Goal: Download file/media

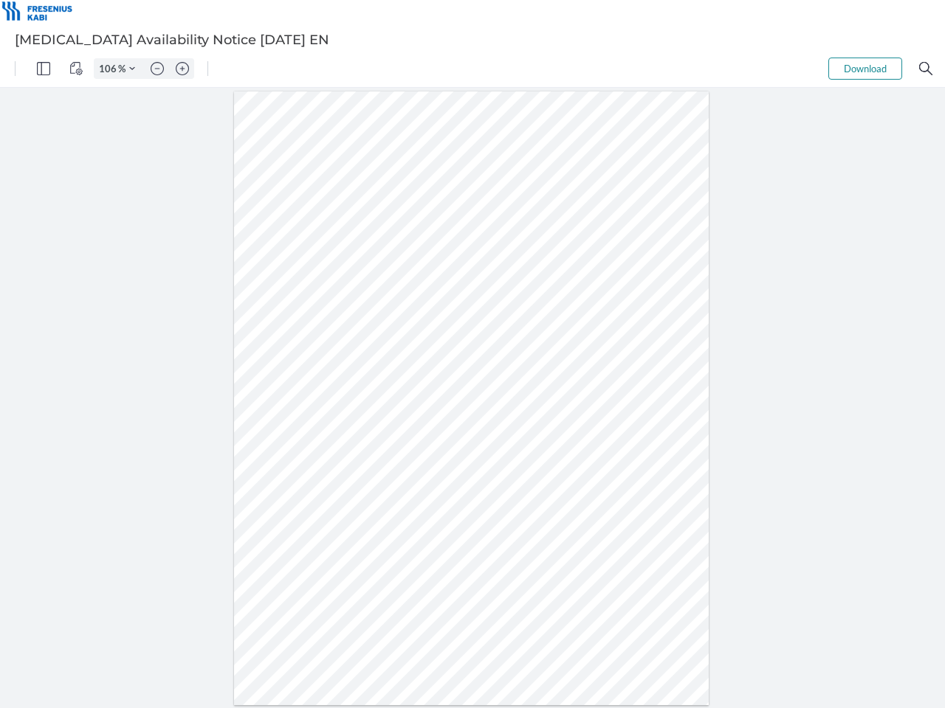
click at [44, 69] on img "Panel" at bounding box center [43, 68] width 13 height 13
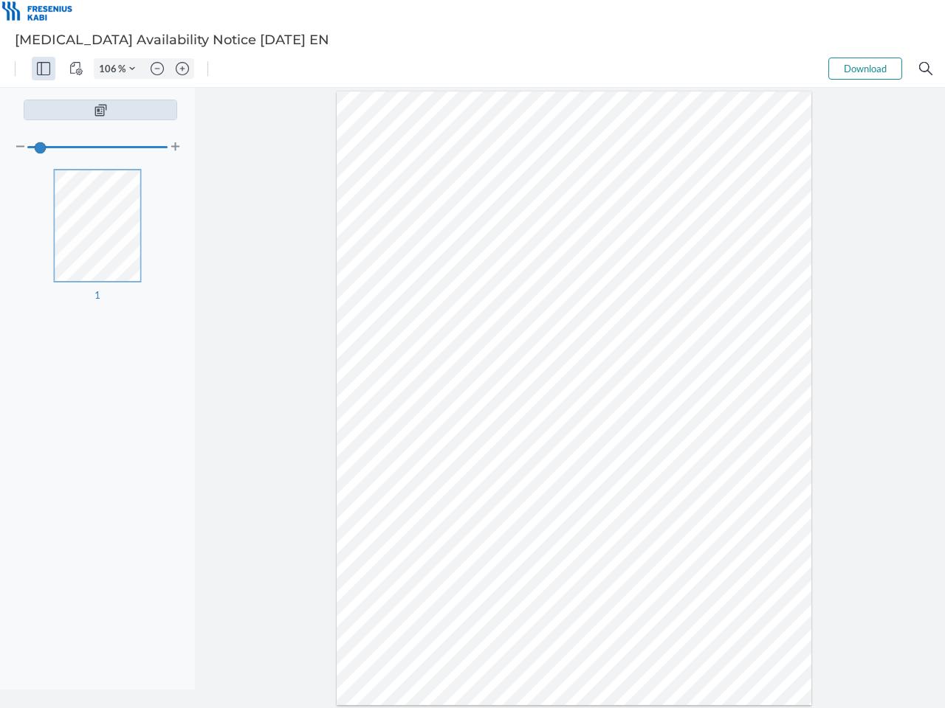
click at [76, 69] on img "View Controls" at bounding box center [75, 68] width 13 height 13
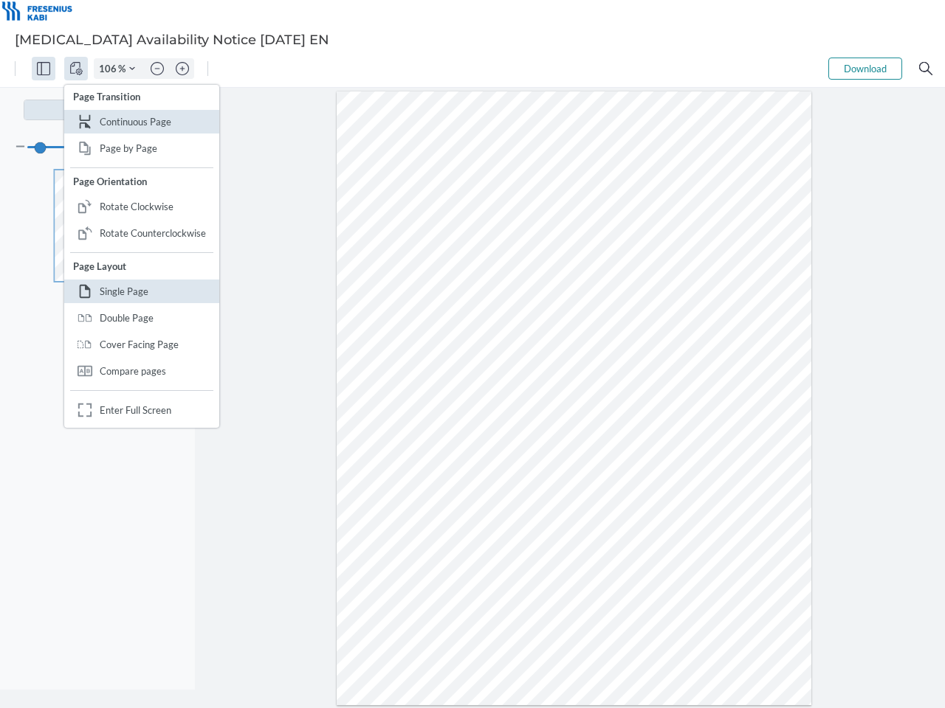
click at [110, 69] on input "106" at bounding box center [106, 68] width 24 height 13
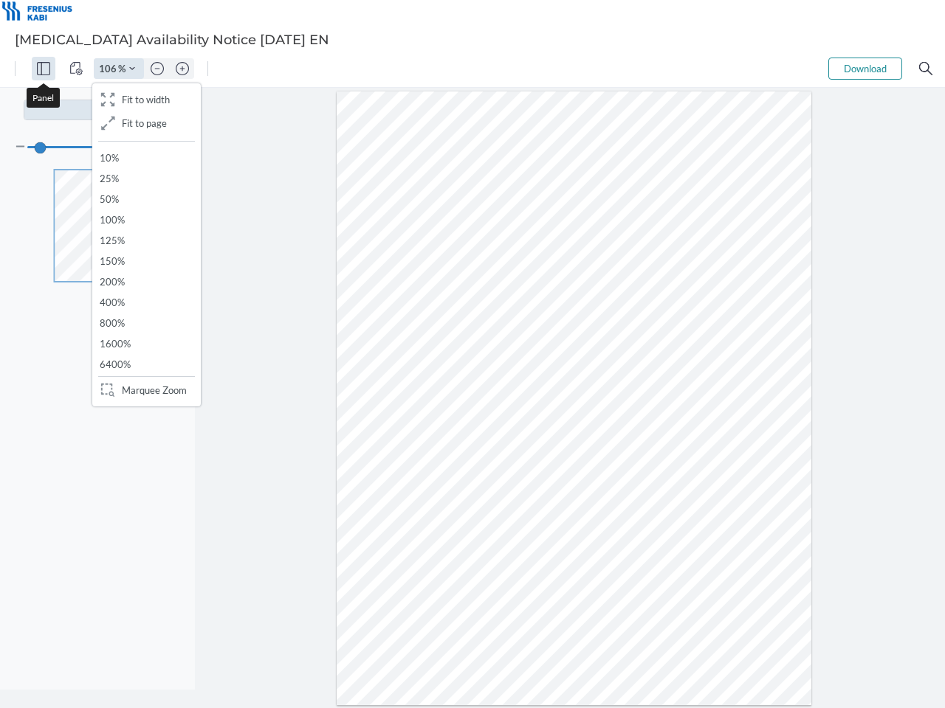
click at [132, 69] on img "Zoom Controls" at bounding box center [132, 69] width 6 height 6
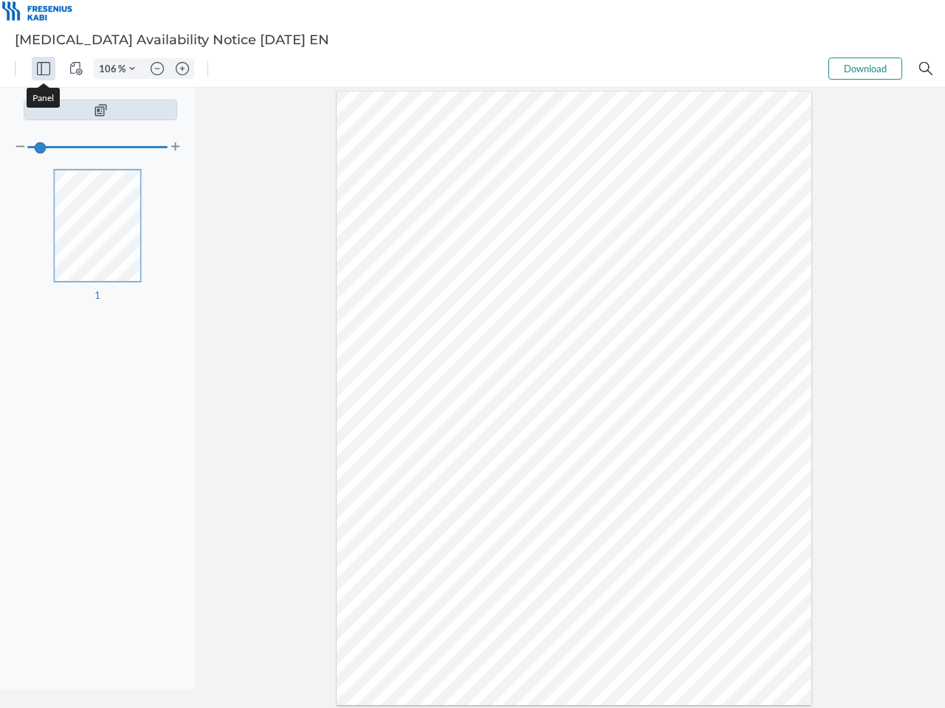
click at [157, 69] on img "Zoom out" at bounding box center [157, 68] width 13 height 13
click at [182, 69] on img "Zoom in" at bounding box center [182, 68] width 13 height 13
type input "106"
click at [865, 69] on button "Download" at bounding box center [865, 69] width 74 height 22
click at [925, 69] on img "Search" at bounding box center [925, 68] width 13 height 13
